Goal: Information Seeking & Learning: Learn about a topic

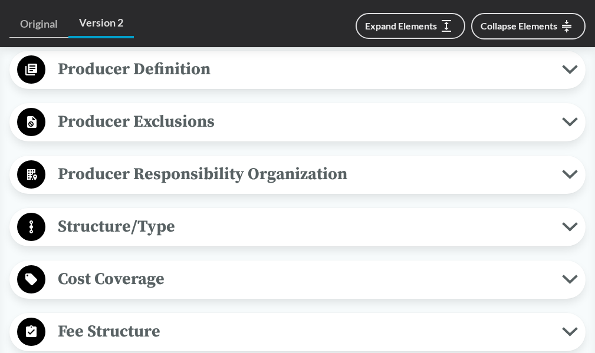
scroll to position [708, 0]
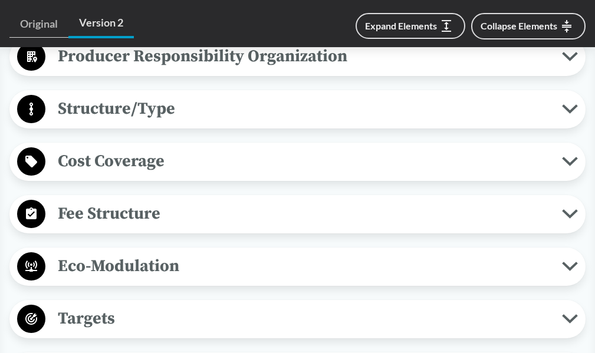
click at [564, 211] on icon at bounding box center [570, 214] width 12 height 6
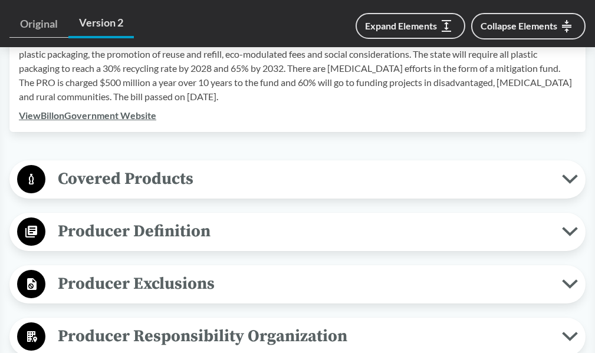
scroll to position [413, 0]
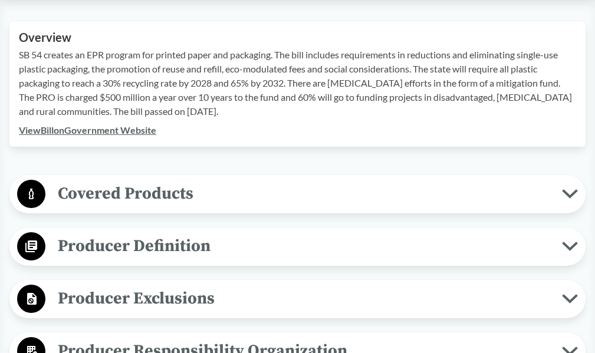
click at [573, 198] on icon at bounding box center [570, 193] width 16 height 9
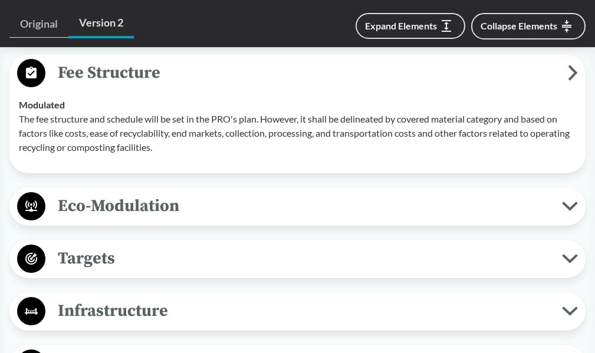
scroll to position [1357, 0]
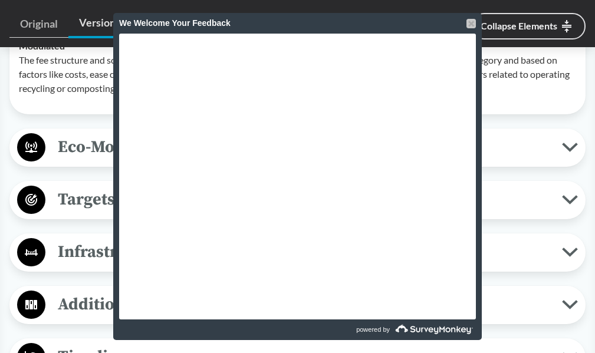
click at [468, 24] on div at bounding box center [471, 23] width 9 height 9
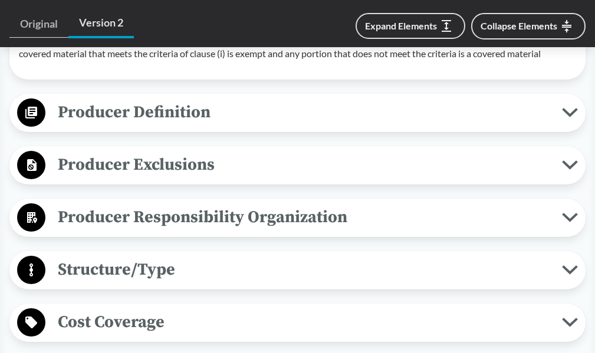
scroll to position [1003, 0]
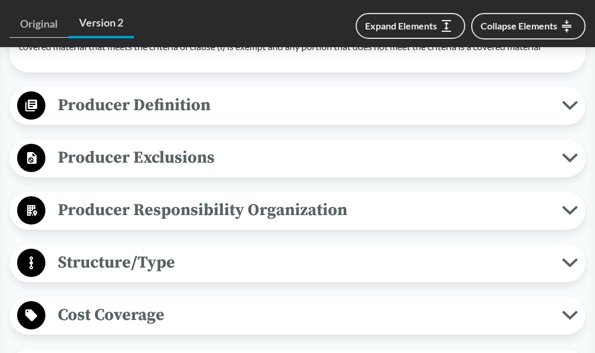
click at [566, 110] on icon at bounding box center [570, 105] width 16 height 9
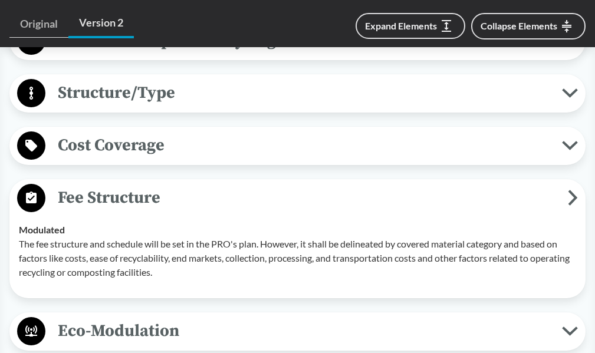
scroll to position [1357, 0]
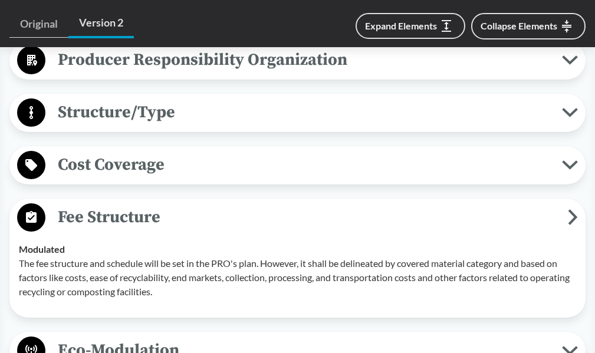
click at [571, 168] on icon at bounding box center [570, 165] width 12 height 6
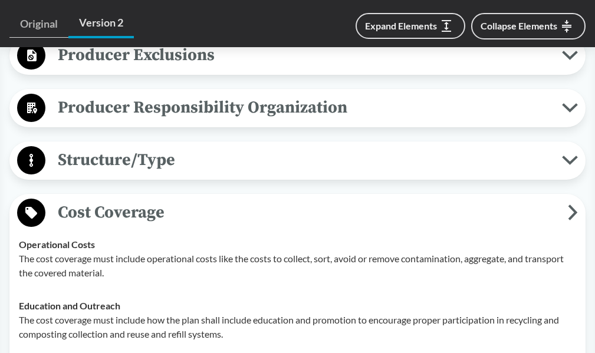
scroll to position [1239, 0]
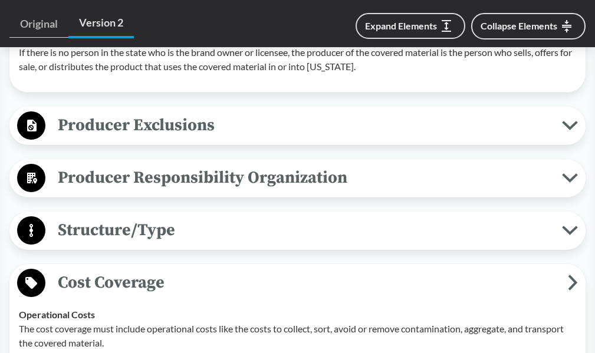
click at [570, 183] on icon at bounding box center [570, 177] width 16 height 9
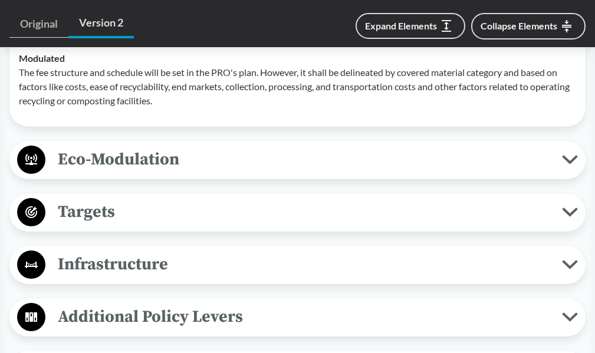
scroll to position [2183, 0]
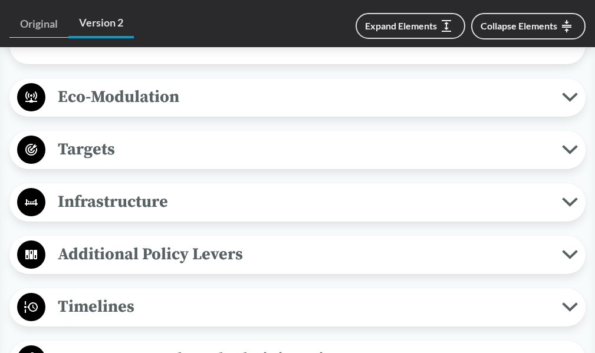
click at [572, 150] on icon at bounding box center [570, 150] width 12 height 6
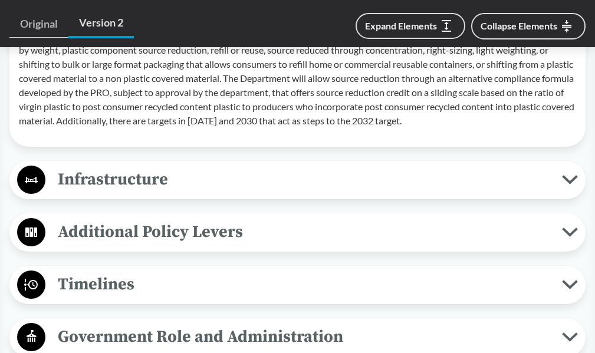
scroll to position [2478, 0]
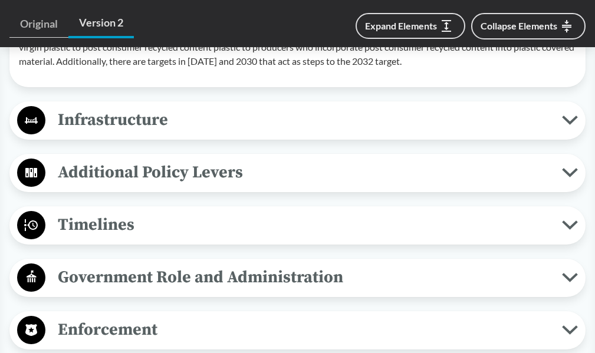
click at [569, 224] on icon at bounding box center [570, 225] width 16 height 9
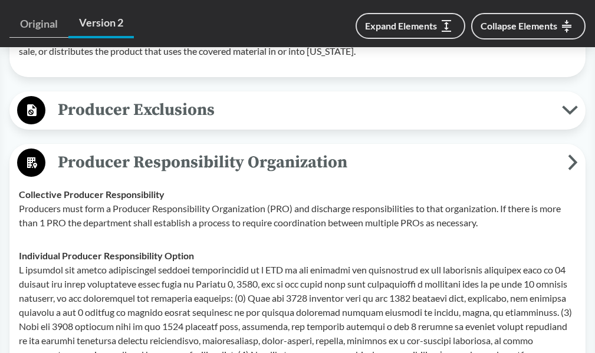
scroll to position [1239, 0]
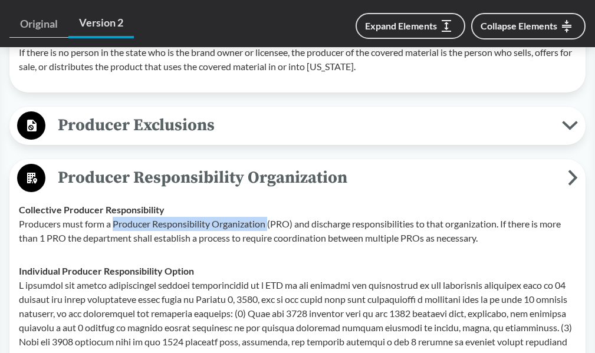
drag, startPoint x: 115, startPoint y: 238, endPoint x: 271, endPoint y: 237, distance: 155.7
click at [271, 237] on p "Producers must form a Producer Responsibility Organization (PRO) and discharge …" at bounding box center [297, 231] width 557 height 28
copy p "Producer Responsibility Organization"
